Goal: Navigation & Orientation: Find specific page/section

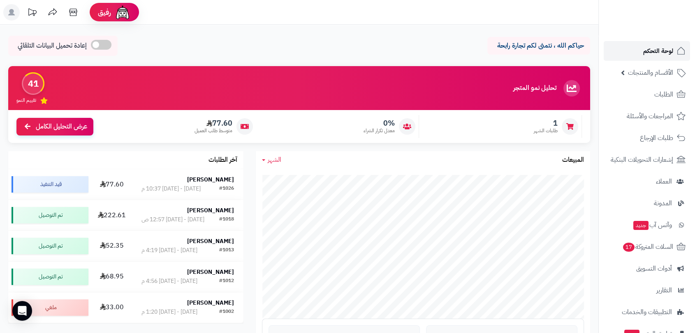
click at [651, 49] on span "لوحة التحكم" at bounding box center [658, 51] width 30 height 12
click at [652, 53] on span "لوحة التحكم" at bounding box center [658, 51] width 30 height 12
click at [661, 179] on span "العملاء" at bounding box center [663, 182] width 16 height 12
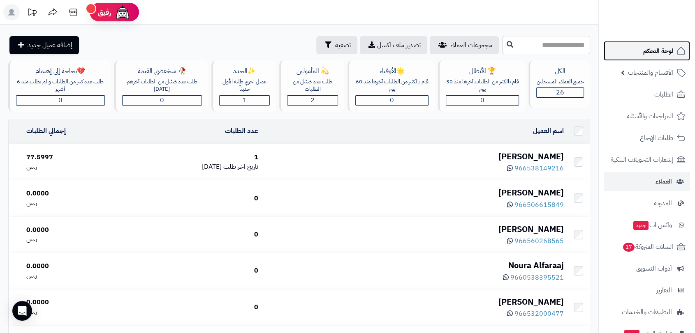
click at [651, 51] on span "لوحة التحكم" at bounding box center [658, 51] width 30 height 12
